Goal: Complete application form

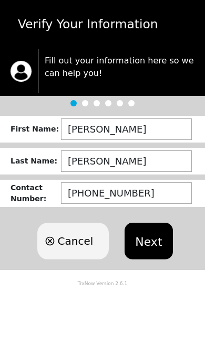
click at [142, 229] on button "Next" at bounding box center [148, 241] width 48 height 37
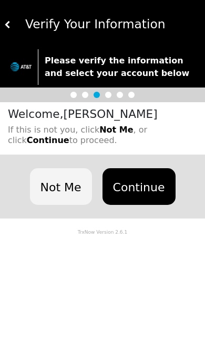
click at [134, 178] on button "Continue" at bounding box center [138, 186] width 73 height 37
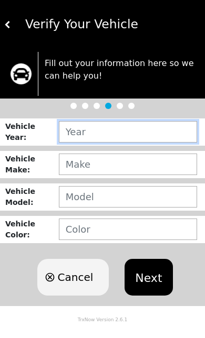
click at [82, 129] on input "text" at bounding box center [128, 132] width 138 height 22
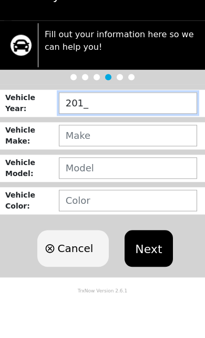
type input "2017"
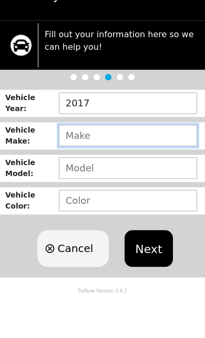
click at [87, 154] on input "text" at bounding box center [128, 165] width 138 height 22
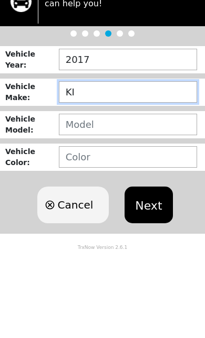
type input "KIA"
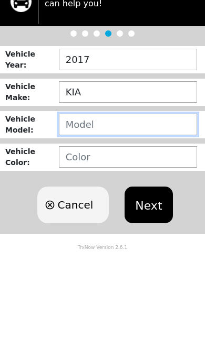
click at [74, 186] on input "text" at bounding box center [128, 197] width 138 height 22
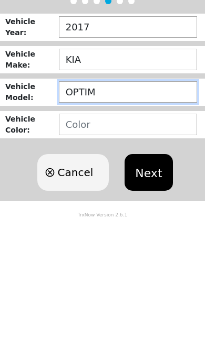
type input "OPTIMA"
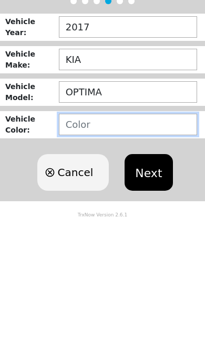
click at [68, 219] on input "text" at bounding box center [128, 230] width 138 height 22
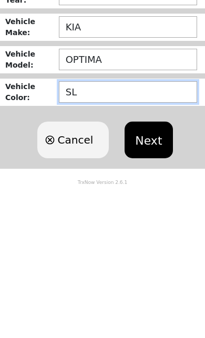
type input "S"
type input "SISILVER"
type input "SILSILVER"
type input "SILIVER"
click at [155, 259] on button "Next" at bounding box center [148, 277] width 48 height 37
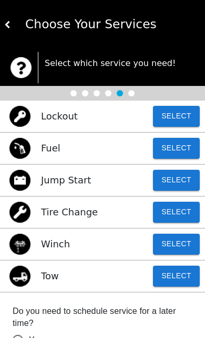
click at [165, 207] on button "Select" at bounding box center [176, 212] width 47 height 21
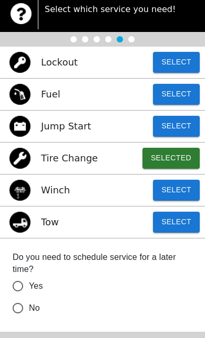
scroll to position [56, 0]
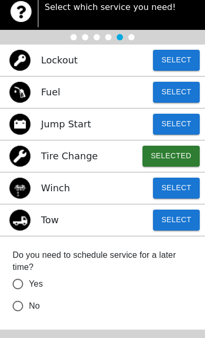
click at [15, 299] on input "No" at bounding box center [18, 306] width 22 height 22
radio input "false"
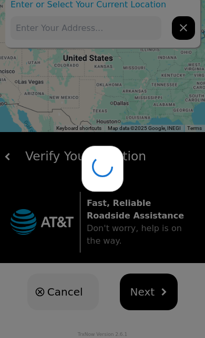
scroll to position [17, 0]
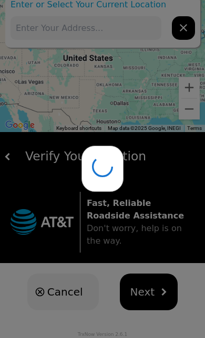
type input "[STREET_ADDRESS]"
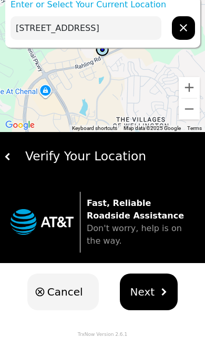
click at [142, 287] on span "Next" at bounding box center [142, 292] width 25 height 16
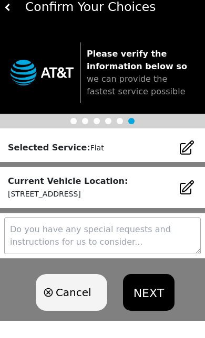
scroll to position [8, 0]
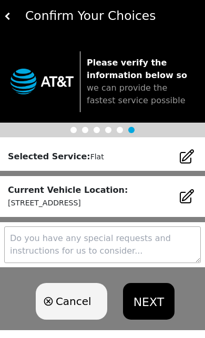
click at [149, 294] on button "NEXT" at bounding box center [148, 301] width 51 height 37
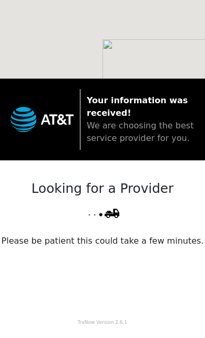
scroll to position [0, 0]
